Goal: Information Seeking & Learning: Check status

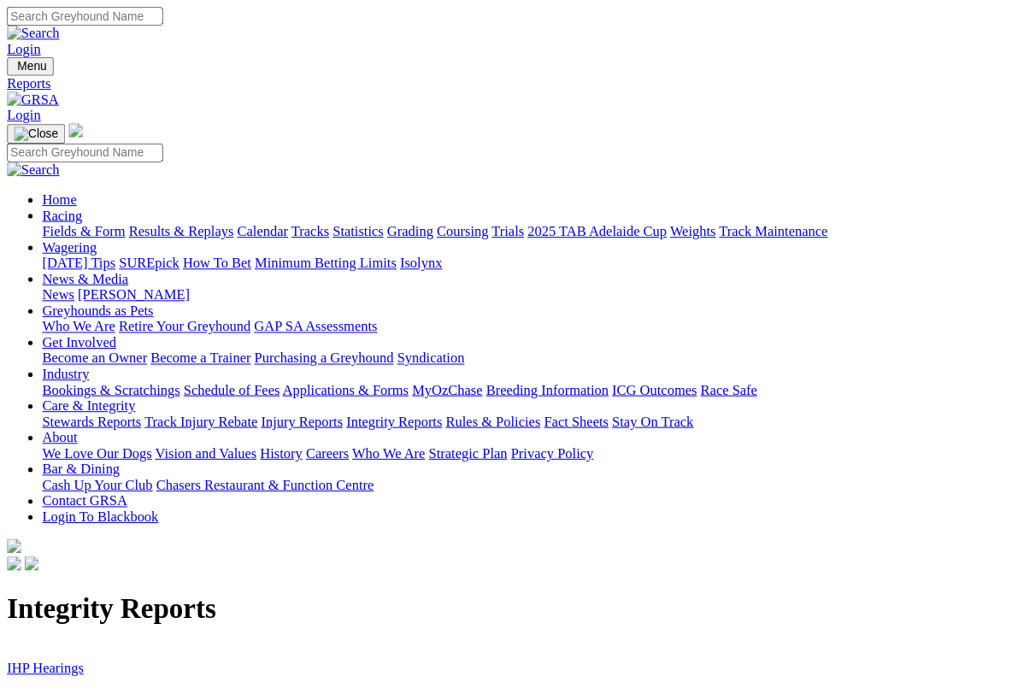
scroll to position [2, 0]
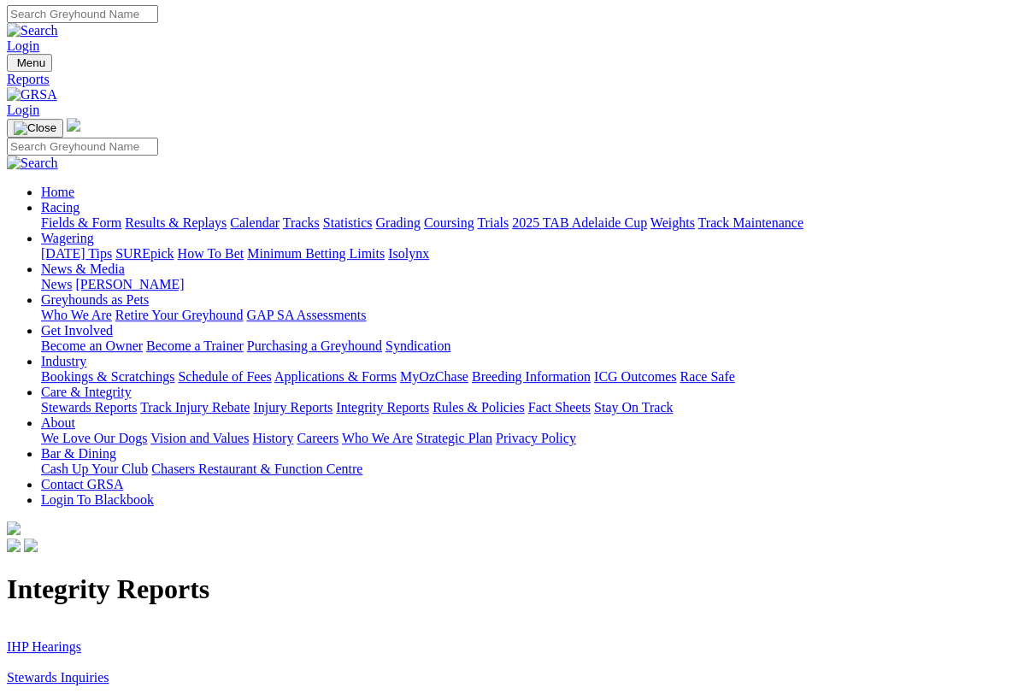
click at [32, 670] on link "Stewards Inquiries" at bounding box center [58, 677] width 103 height 15
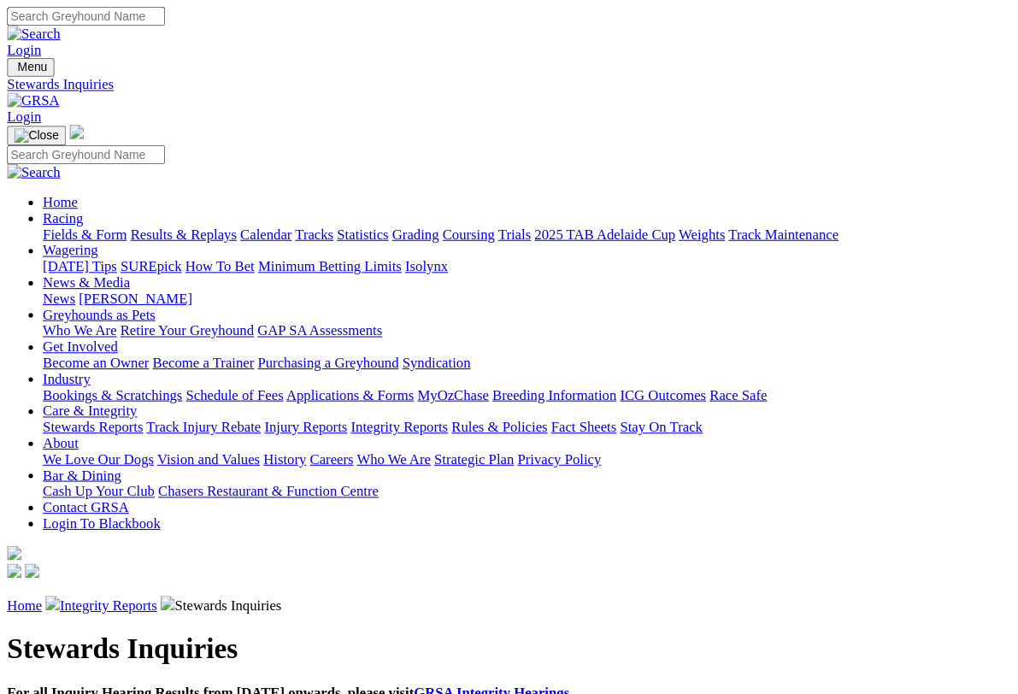
scroll to position [3, 0]
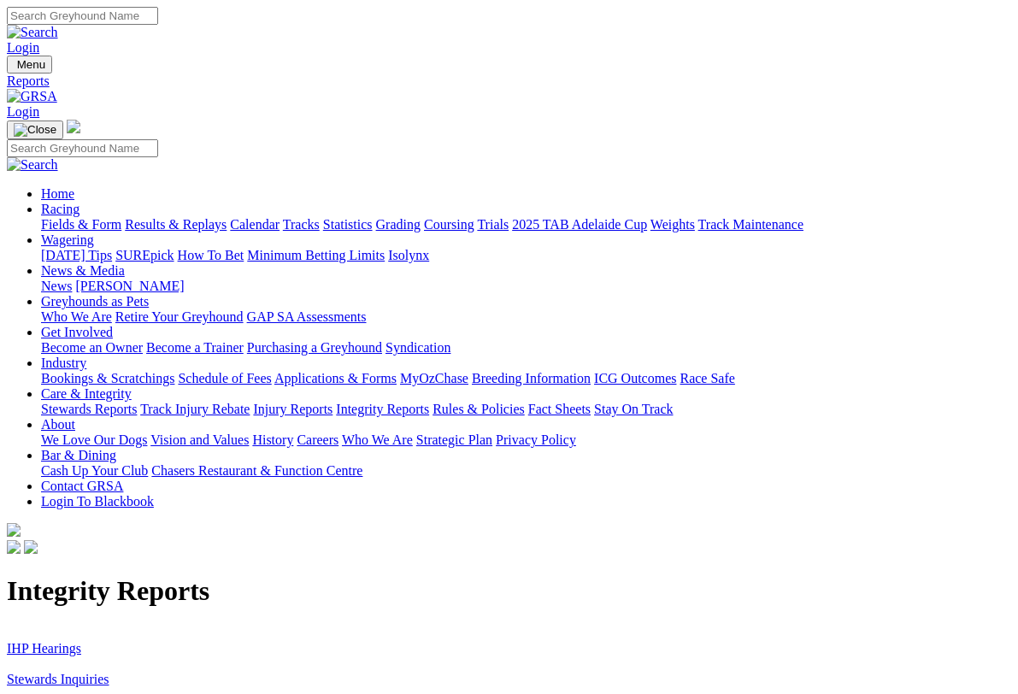
scroll to position [3, 0]
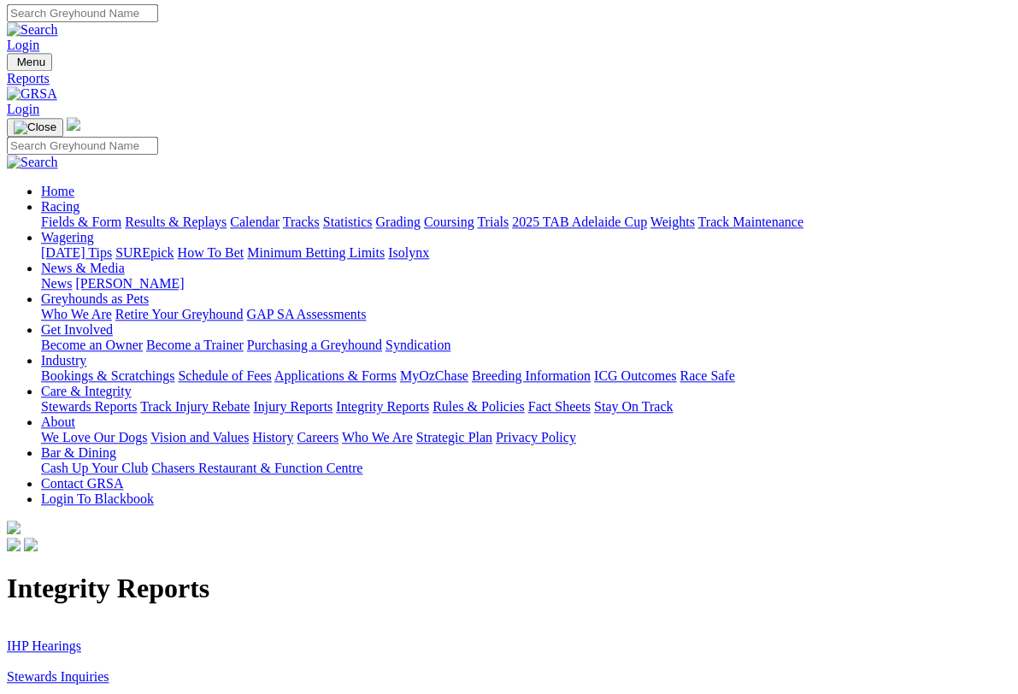
click at [38, 638] on link "IHP Hearings" at bounding box center [44, 645] width 74 height 15
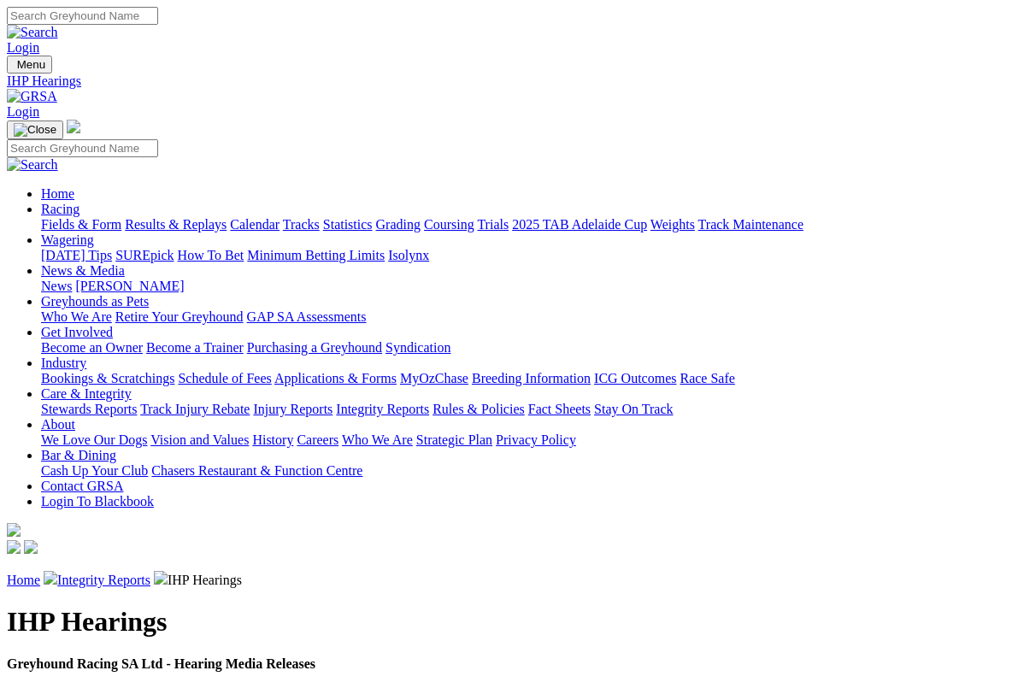
scroll to position [3, 0]
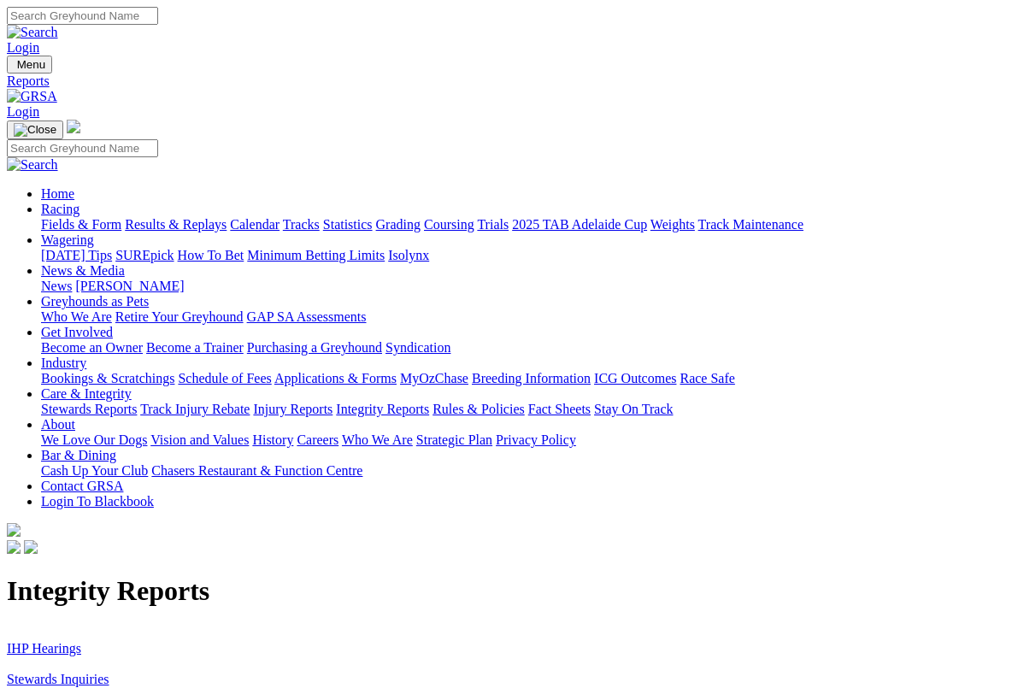
scroll to position [3, 0]
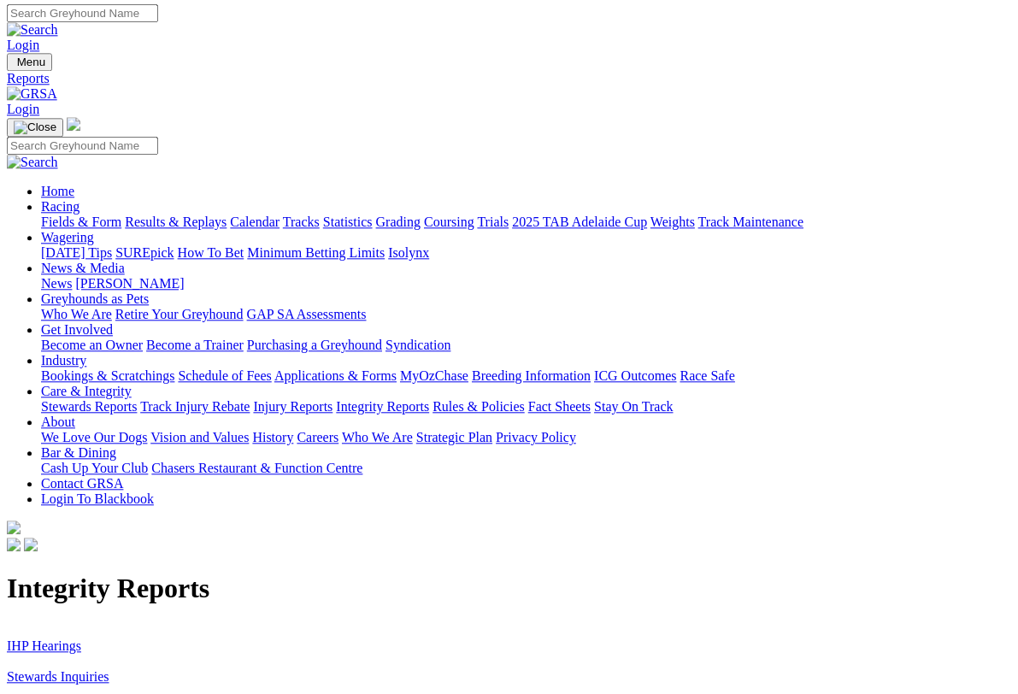
click at [79, 199] on link "Racing" at bounding box center [60, 206] width 38 height 15
click at [216, 214] on link "Results & Replays" at bounding box center [176, 221] width 102 height 15
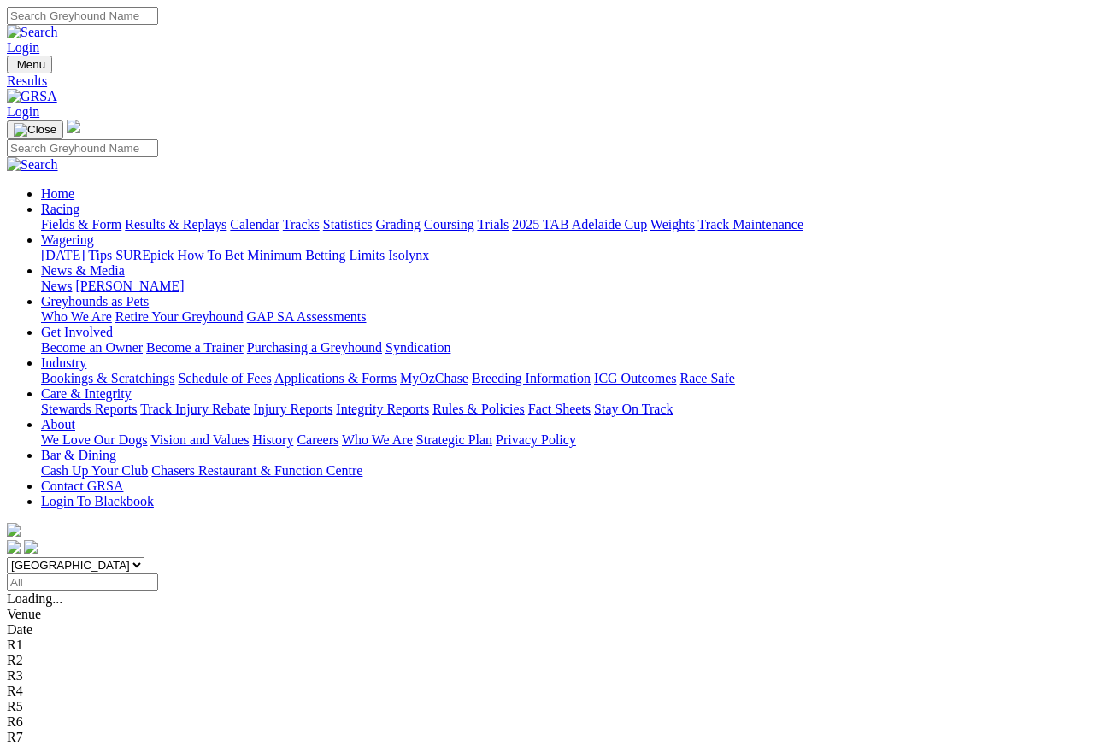
scroll to position [8, 0]
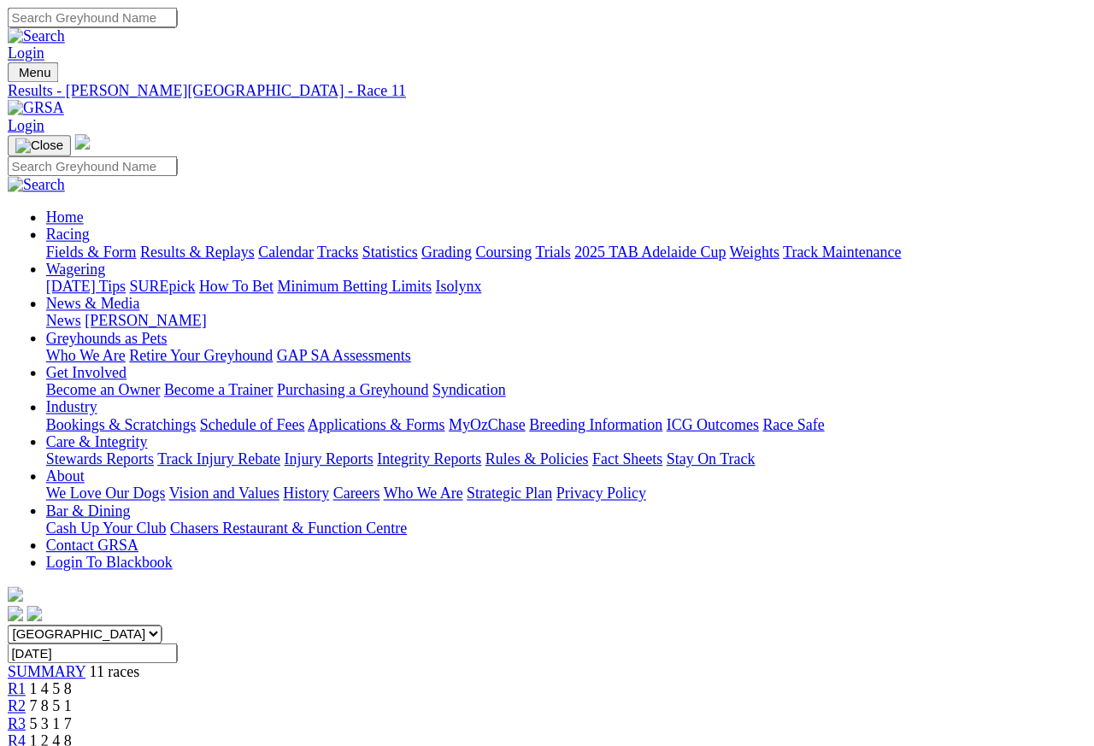
scroll to position [8, 0]
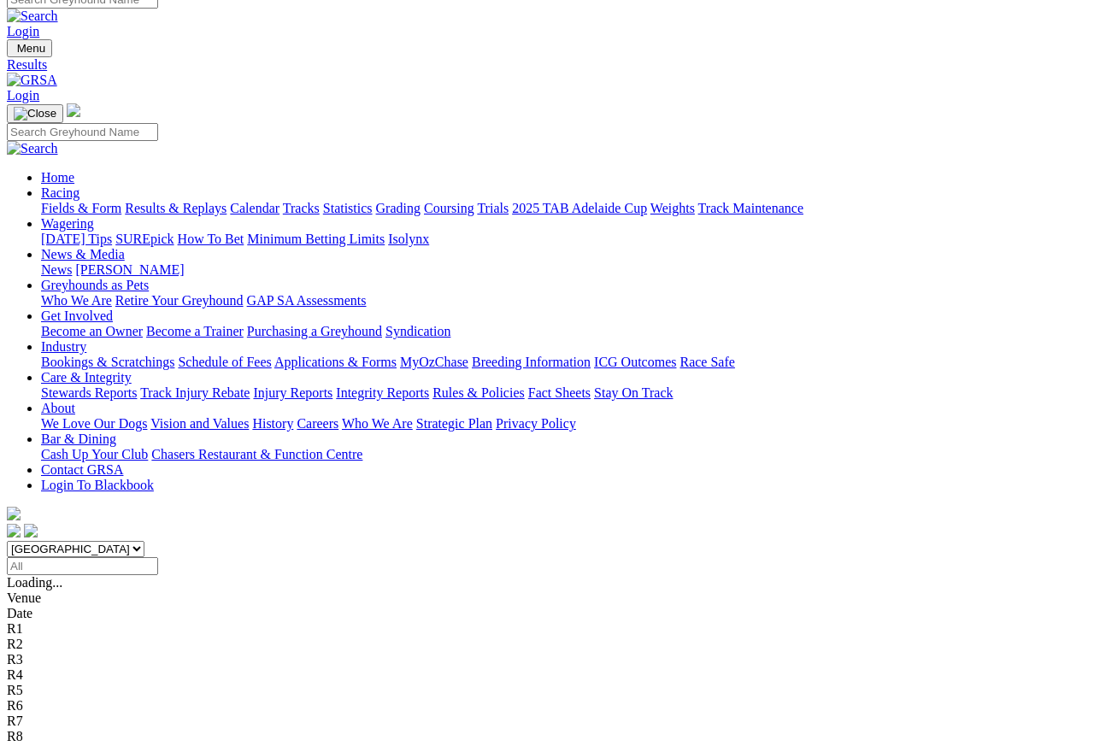
scroll to position [15, 0]
click at [62, 202] on link "Fields & Form" at bounding box center [81, 209] width 80 height 15
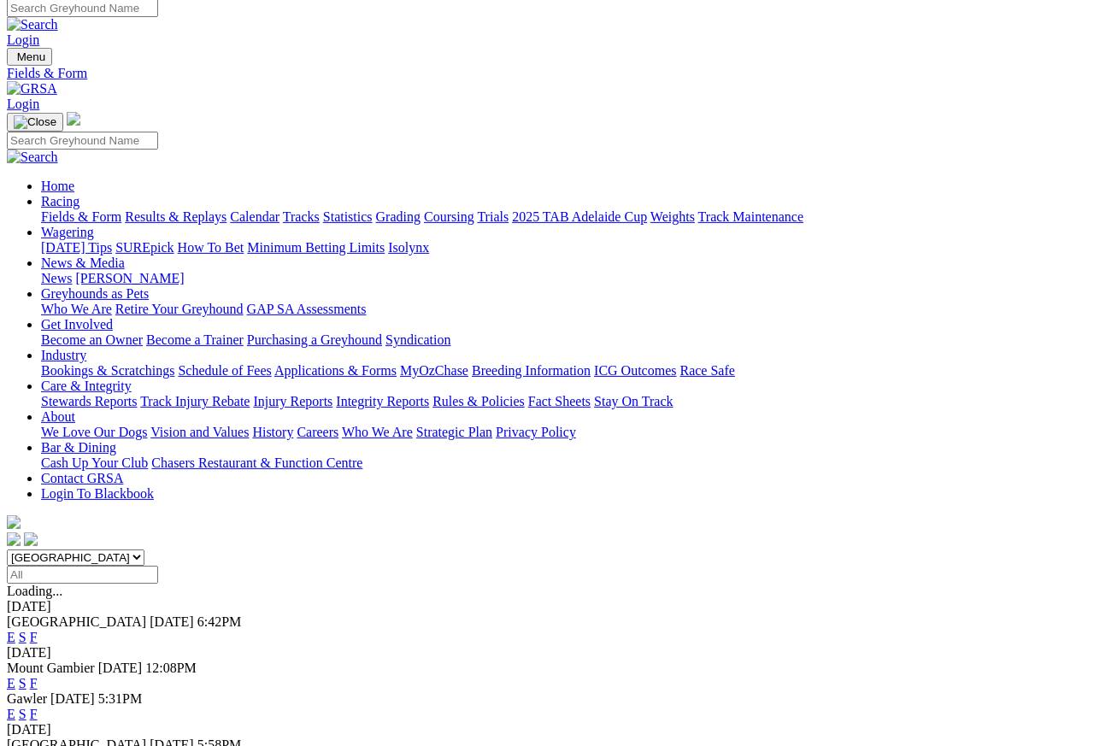
scroll to position [8, 0]
click at [38, 630] on link "F" at bounding box center [34, 637] width 8 height 15
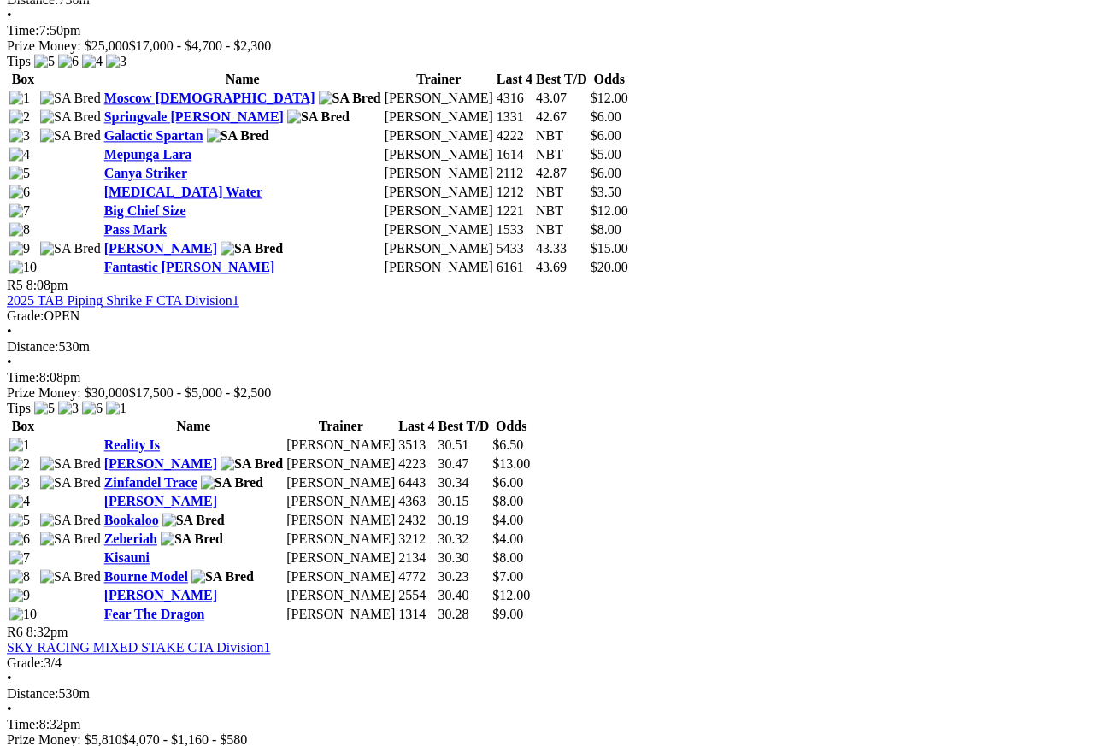
scroll to position [1862, 0]
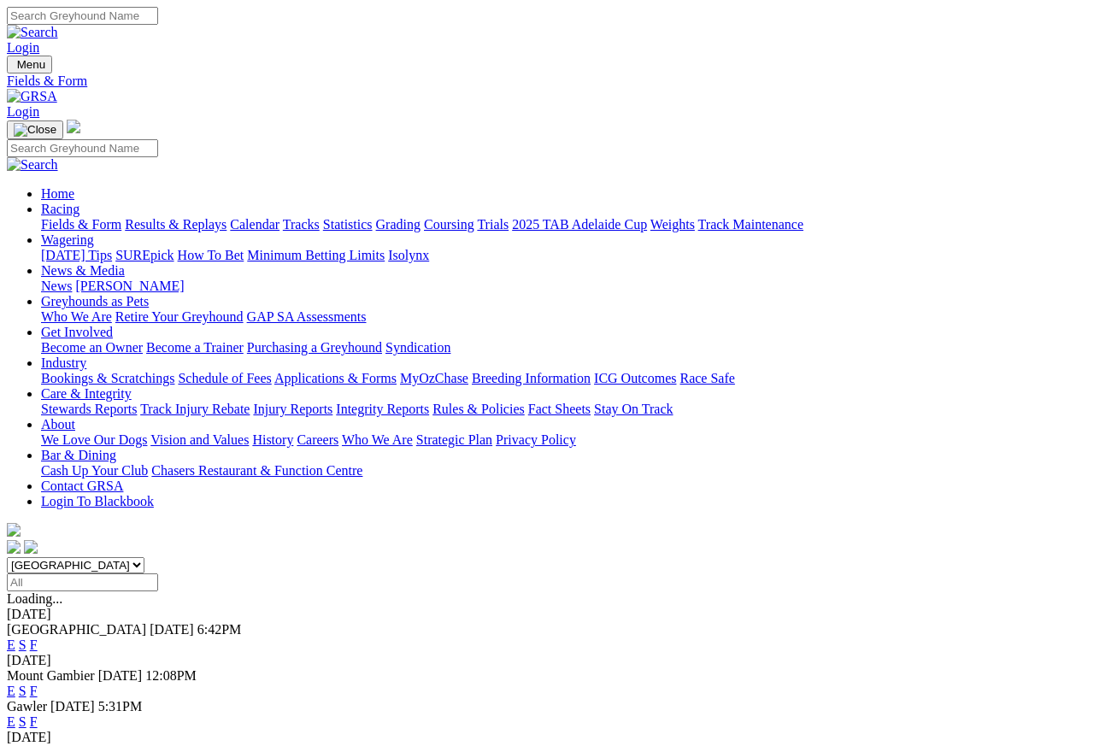
scroll to position [8, 0]
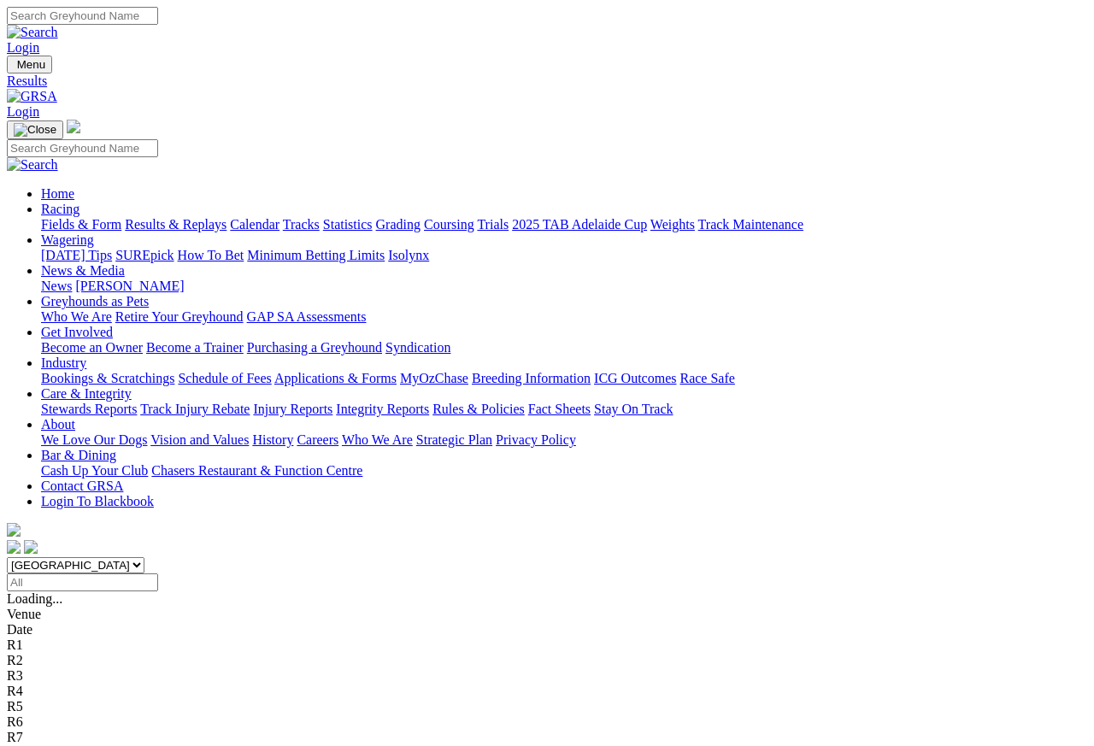
scroll to position [8, 0]
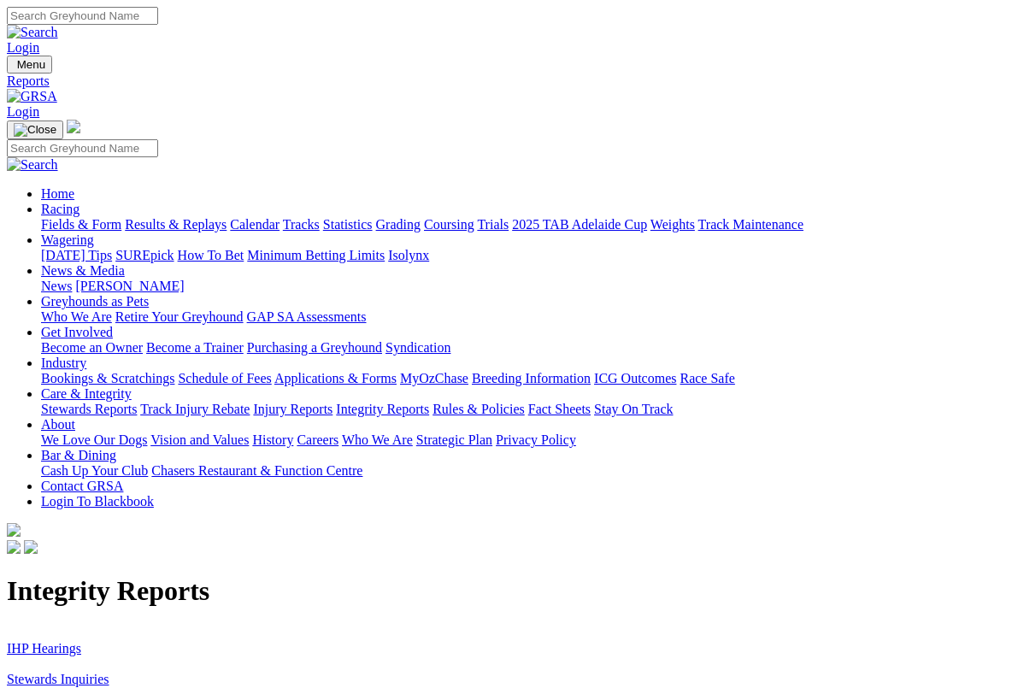
scroll to position [3, 0]
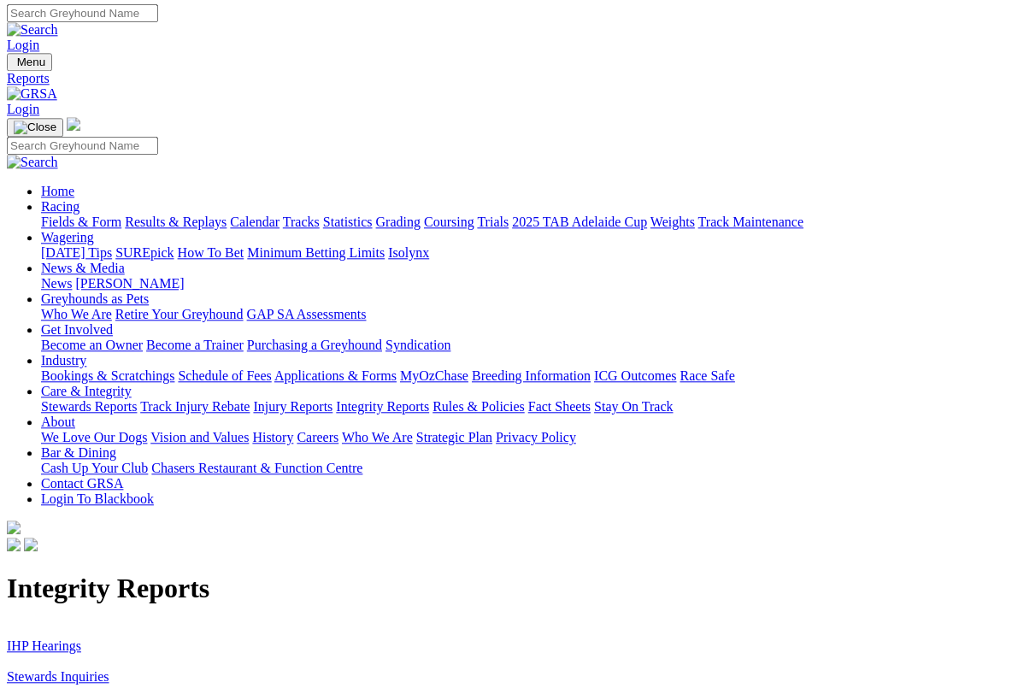
click at [79, 199] on link "Racing" at bounding box center [60, 206] width 38 height 15
click at [67, 214] on link "Fields & Form" at bounding box center [81, 221] width 80 height 15
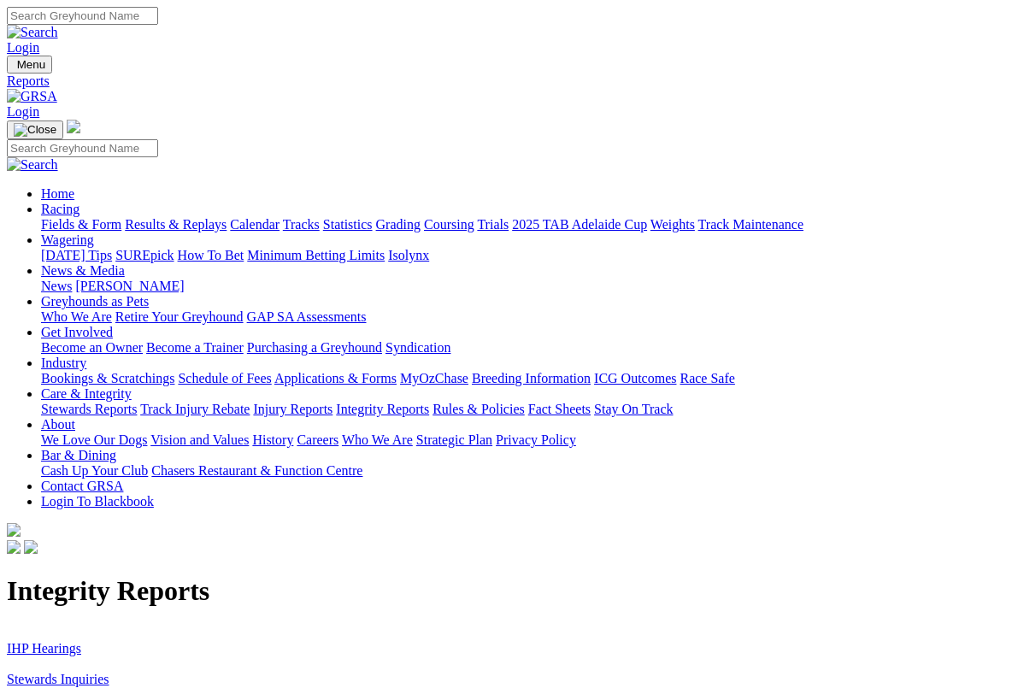
scroll to position [3, 0]
